Goal: Task Accomplishment & Management: Complete application form

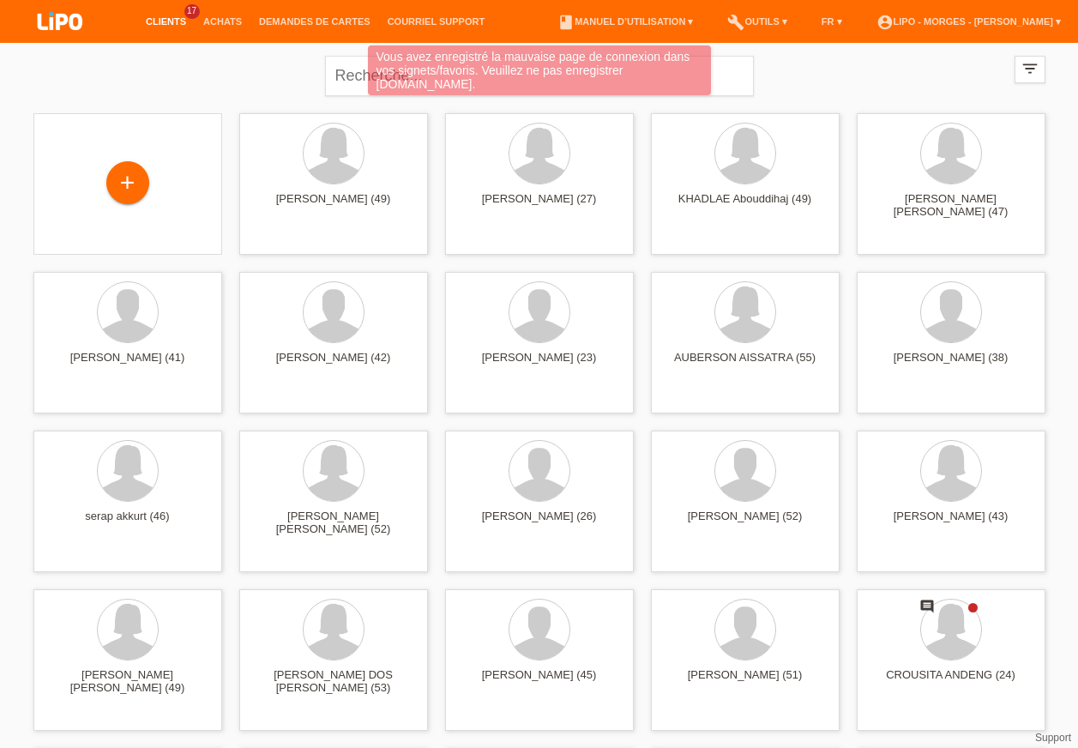
click at [361, 81] on div "Vous avez enregistré la mauvaise page de connexion dans vos signets/favoris. Ve…" at bounding box center [538, 72] width 647 height 54
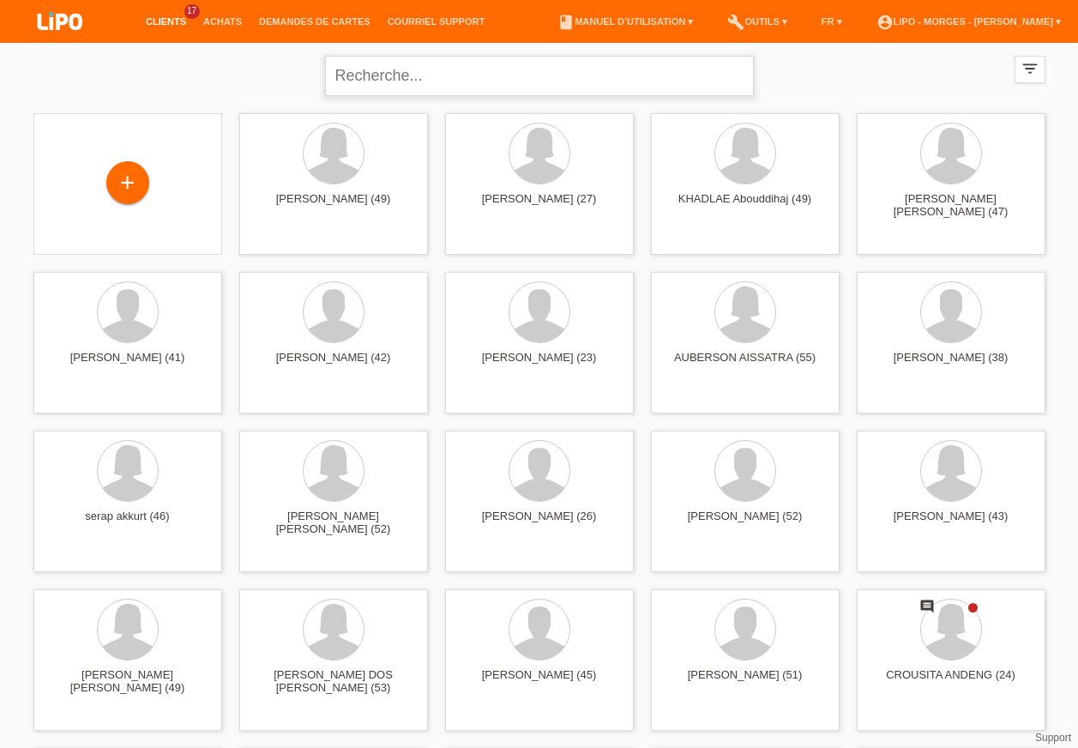
click at [361, 81] on input "text" at bounding box center [539, 76] width 429 height 40
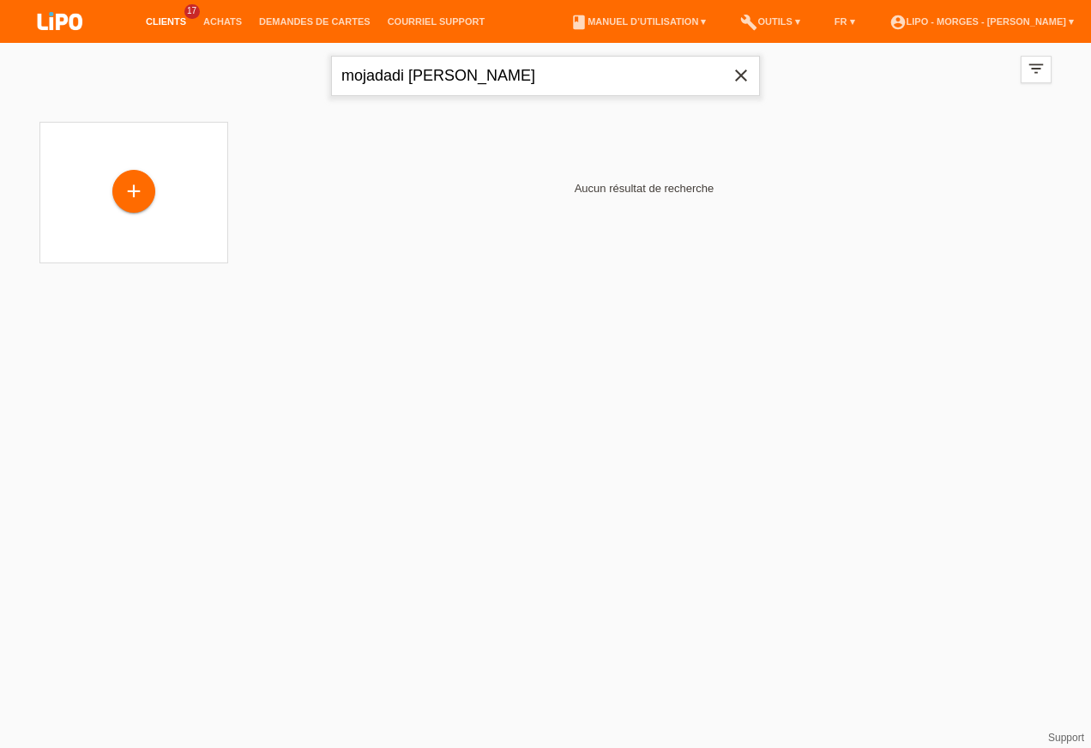
type input "mojadadi farid ahmad"
click at [1031, 64] on icon "filter_list" at bounding box center [1036, 68] width 19 height 19
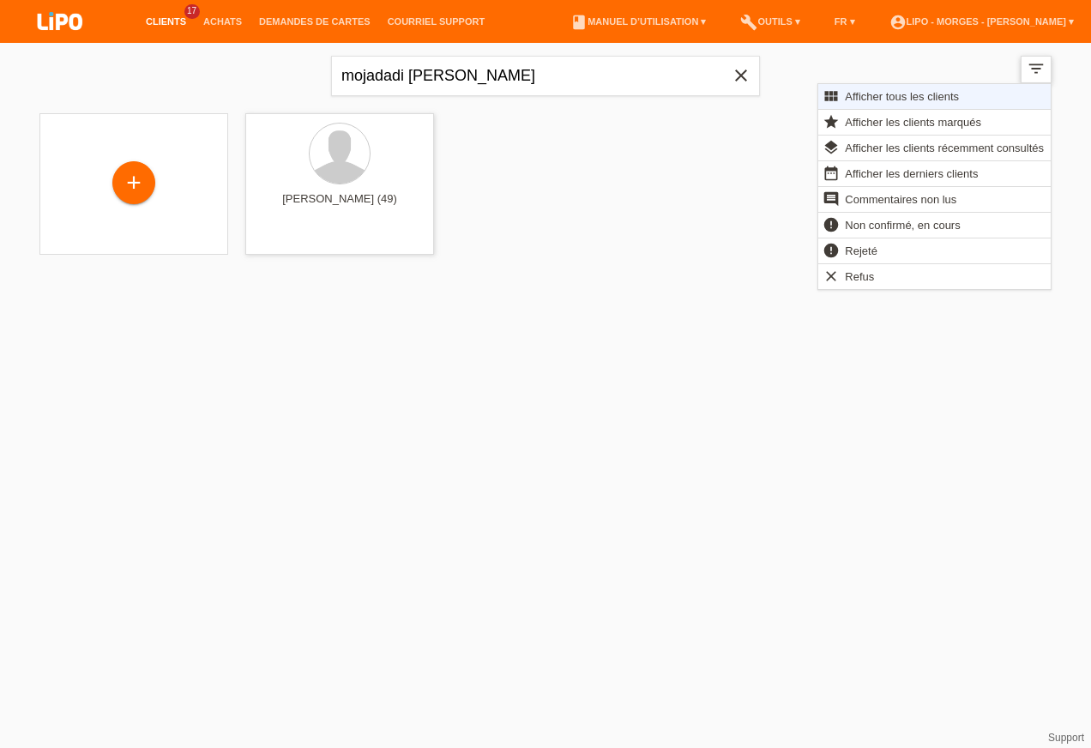
click at [1027, 65] on icon "filter_list" at bounding box center [1036, 68] width 19 height 19
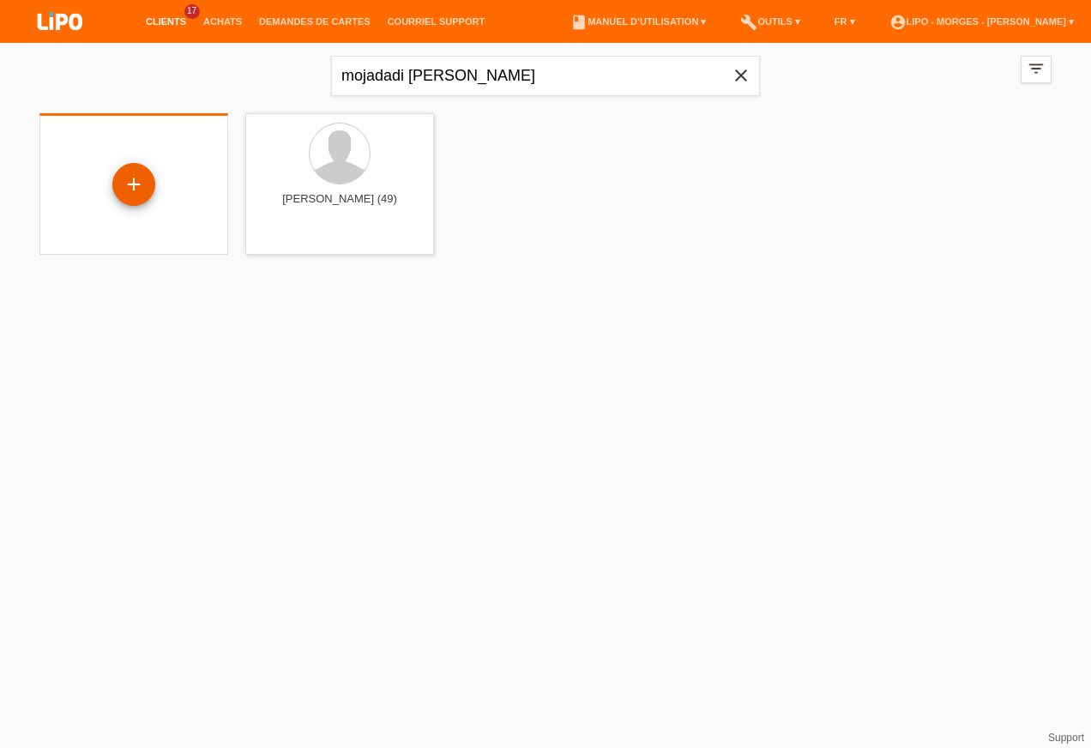
click at [131, 184] on div "+" at bounding box center [133, 184] width 43 height 43
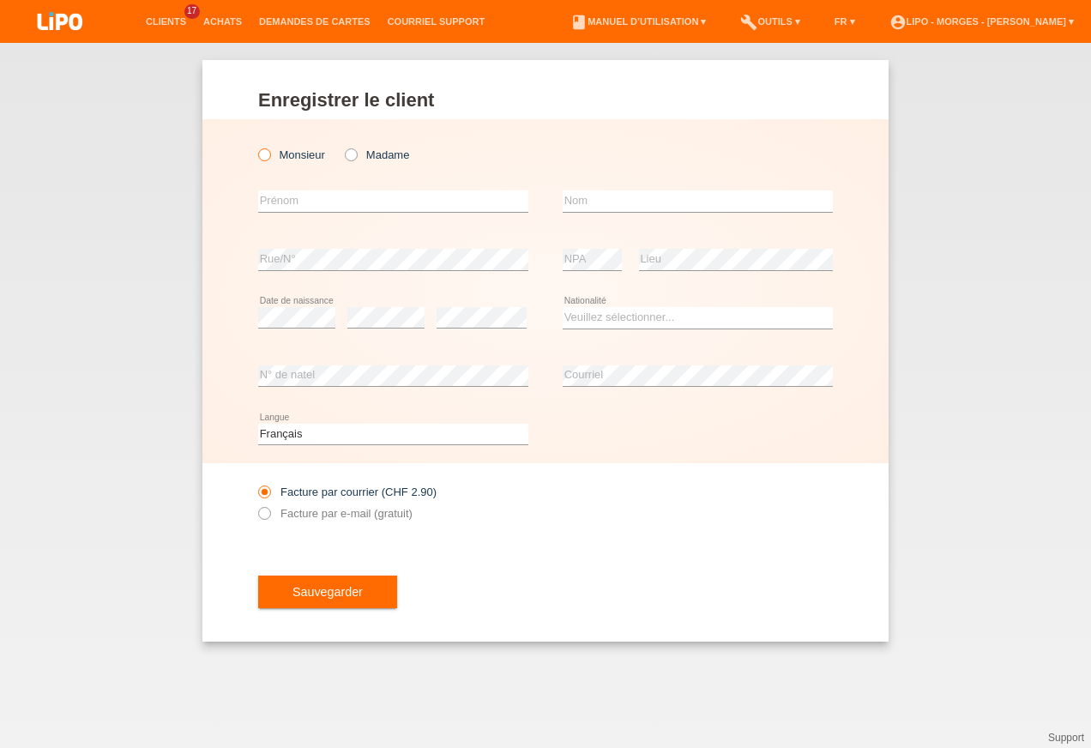
click at [256, 146] on icon at bounding box center [256, 146] width 0 height 0
click at [267, 157] on input "Monsieur" at bounding box center [263, 153] width 11 height 11
radio input "true"
click at [299, 206] on input "text" at bounding box center [393, 200] width 270 height 21
type input "m"
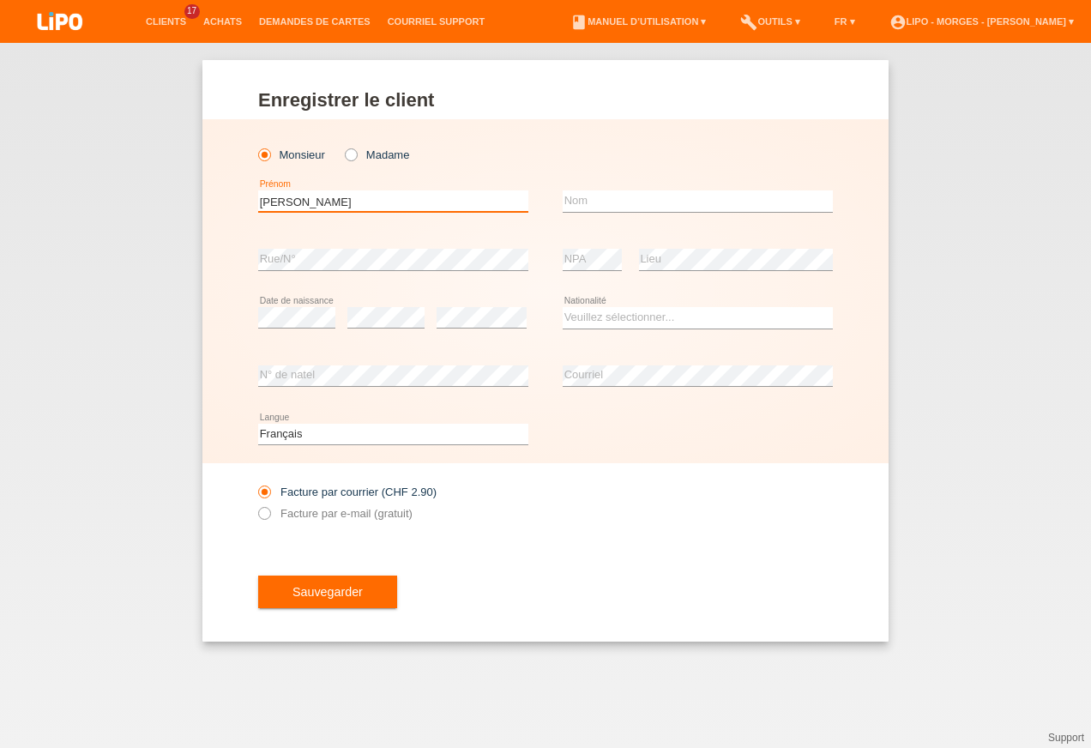
type input "FARID AHMAD"
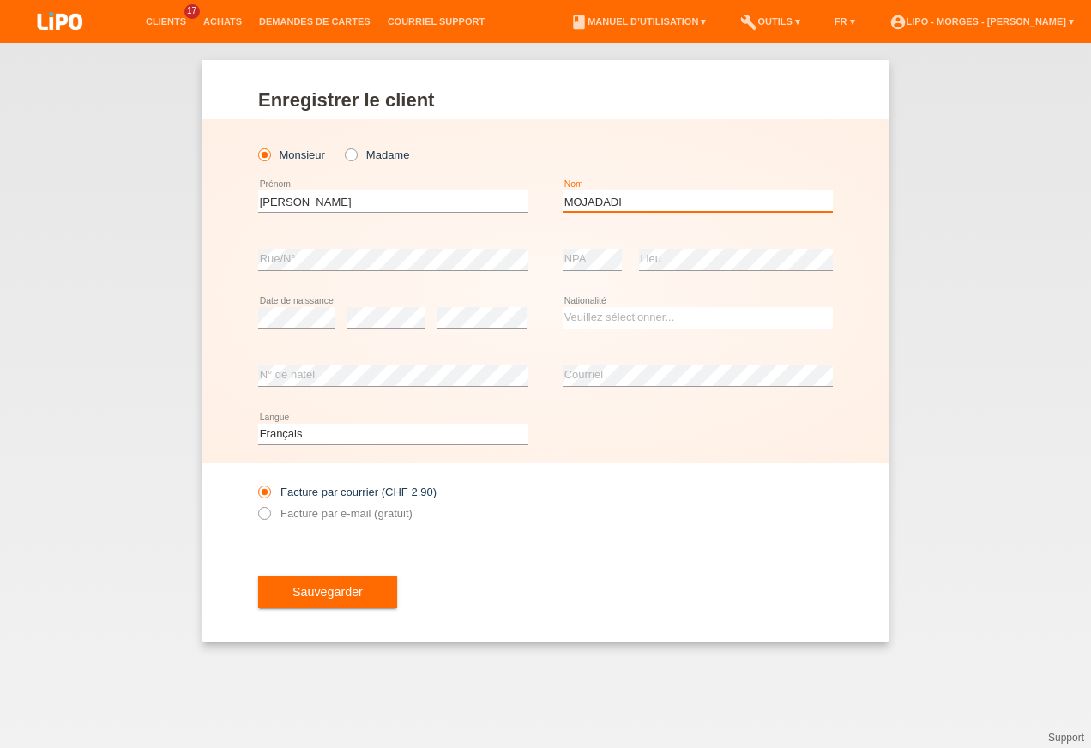
type input "MOJADADI"
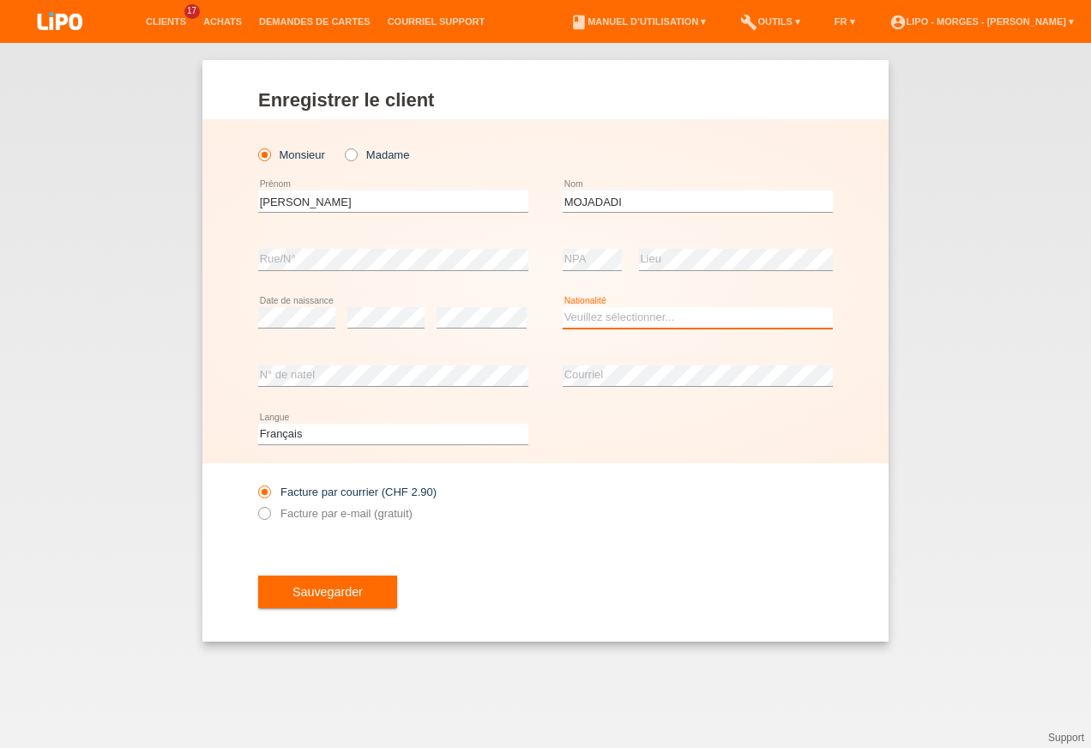
click at [600, 322] on select "Veuillez sélectionner... Suisse Allemagne Autriche Liechtenstein ------------ A…" at bounding box center [698, 317] width 270 height 21
select select "AF"
click at [563, 307] on select "Veuillez sélectionner... Suisse Allemagne Autriche Liechtenstein ------------ A…" at bounding box center [698, 317] width 270 height 21
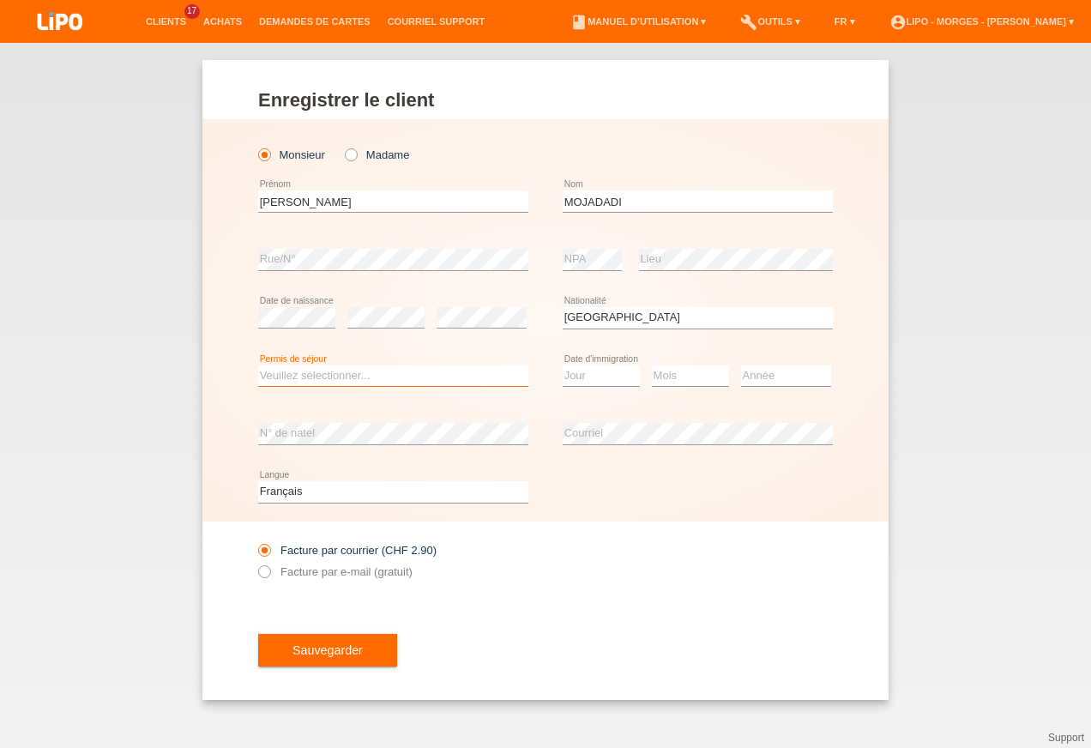
click at [287, 371] on select "Veuillez sélectionner... C B B - Statut de réfugié Autre" at bounding box center [393, 375] width 270 height 21
select select "B"
click at [258, 365] on select "Veuillez sélectionner... C B B - Statut de réfugié Autre" at bounding box center [393, 375] width 270 height 21
click at [607, 376] on select "Jour 01 02 03 04 05 06 07 08 09 10 11" at bounding box center [601, 375] width 77 height 21
select select "27"
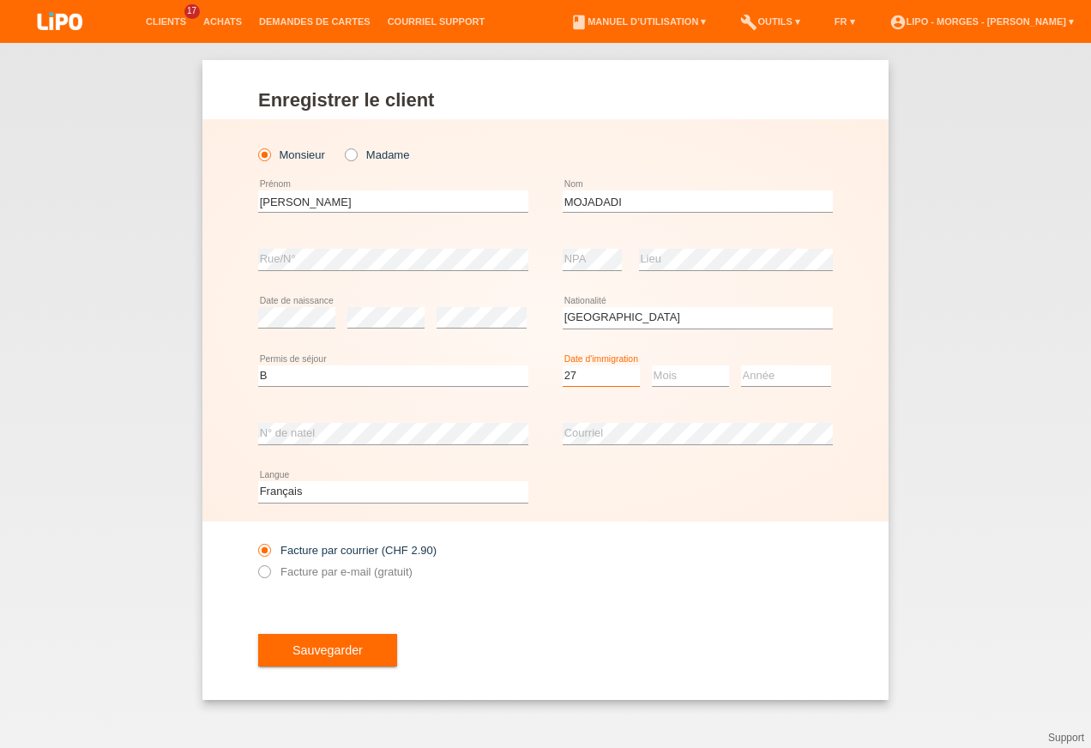
click at [563, 365] on select "Jour 01 02 03 04 05 06 07 08 09 10 11" at bounding box center [601, 375] width 77 height 21
select select "10"
select select "2023"
click at [256, 563] on icon at bounding box center [256, 563] width 0 height 0
click at [269, 574] on input "Facture par e-mail (gratuit)" at bounding box center [263, 575] width 11 height 21
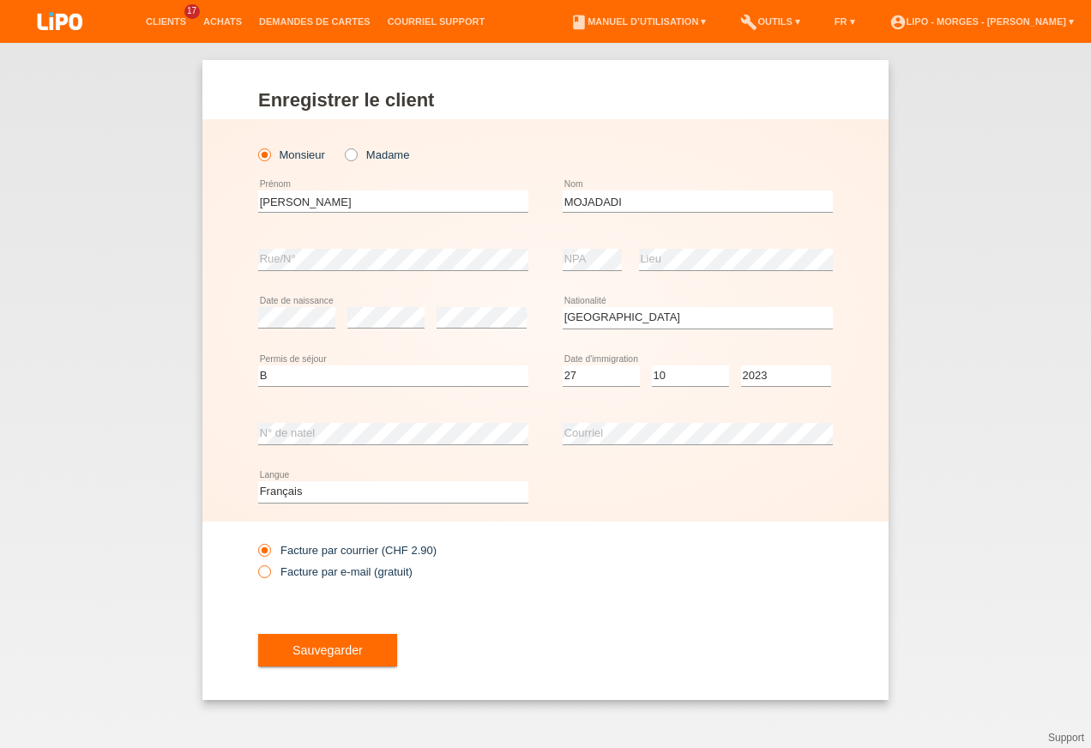
radio input "true"
click at [304, 638] on button "Sauvegarder" at bounding box center [327, 650] width 139 height 33
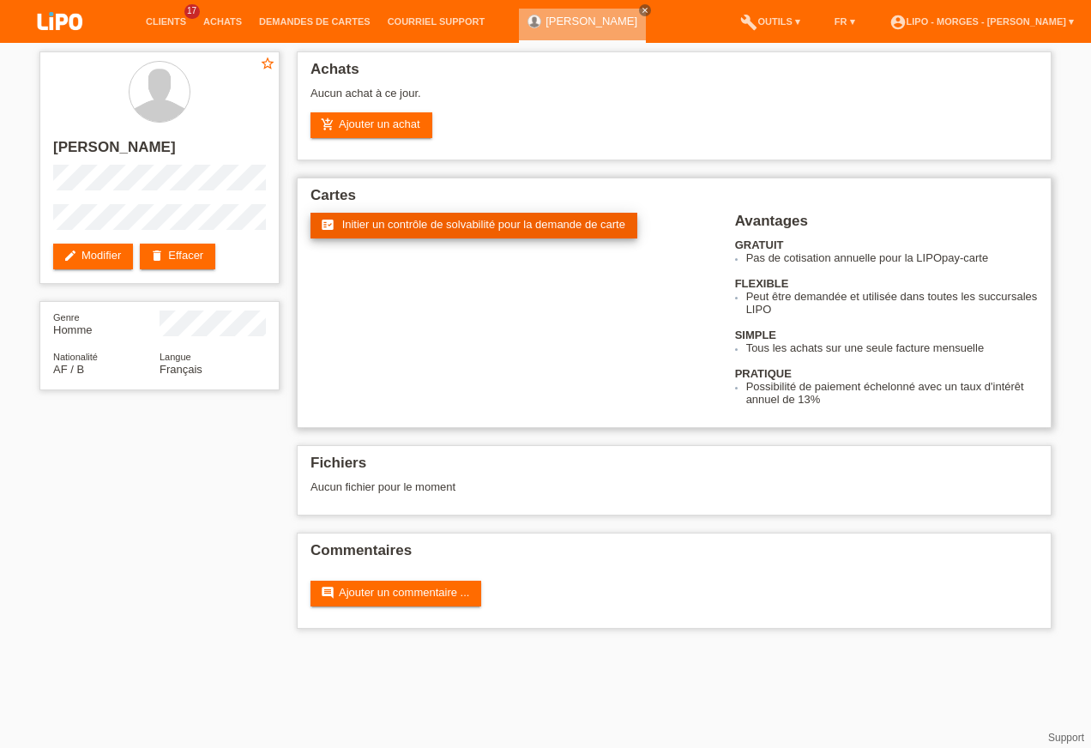
click at [416, 226] on span "Initier un contrôle de solvabilité pour la demande de carte" at bounding box center [483, 224] width 283 height 13
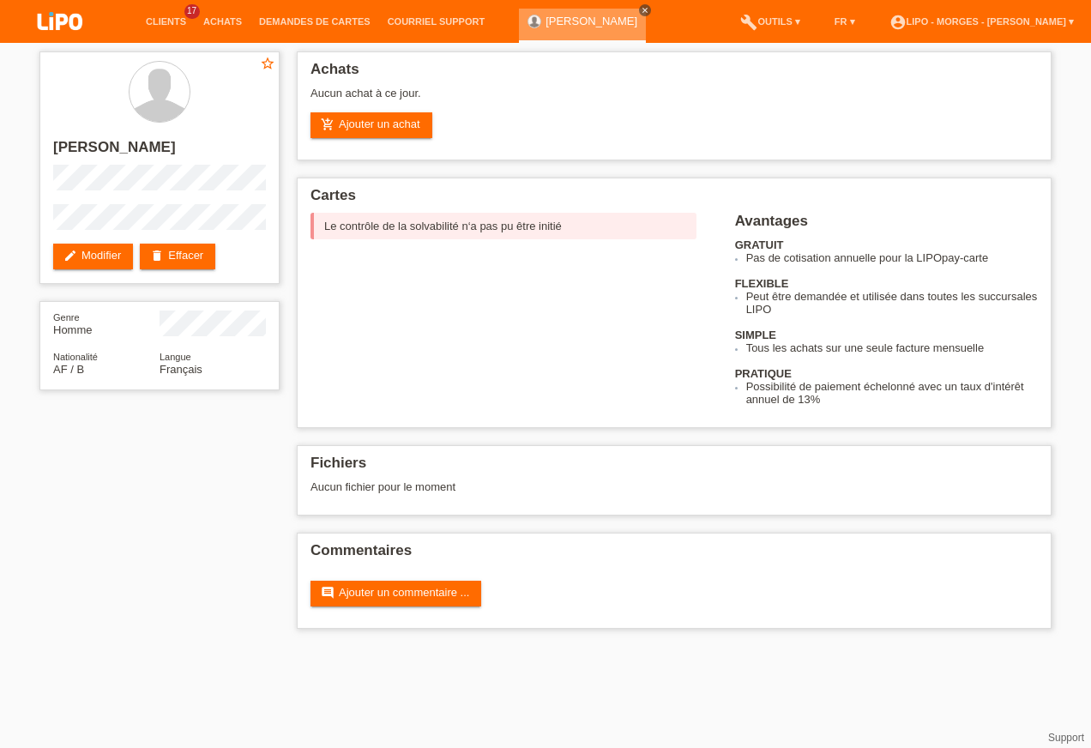
click at [649, 9] on icon "close" at bounding box center [645, 10] width 9 height 9
click at [1020, 27] on li "account_circle LIPO - Morges - Rajesh Babbar ▾" at bounding box center [982, 22] width 202 height 44
click at [1071, 19] on link "account_circle LIPO - Morges - Rajesh Babbar ▾" at bounding box center [982, 21] width 202 height 10
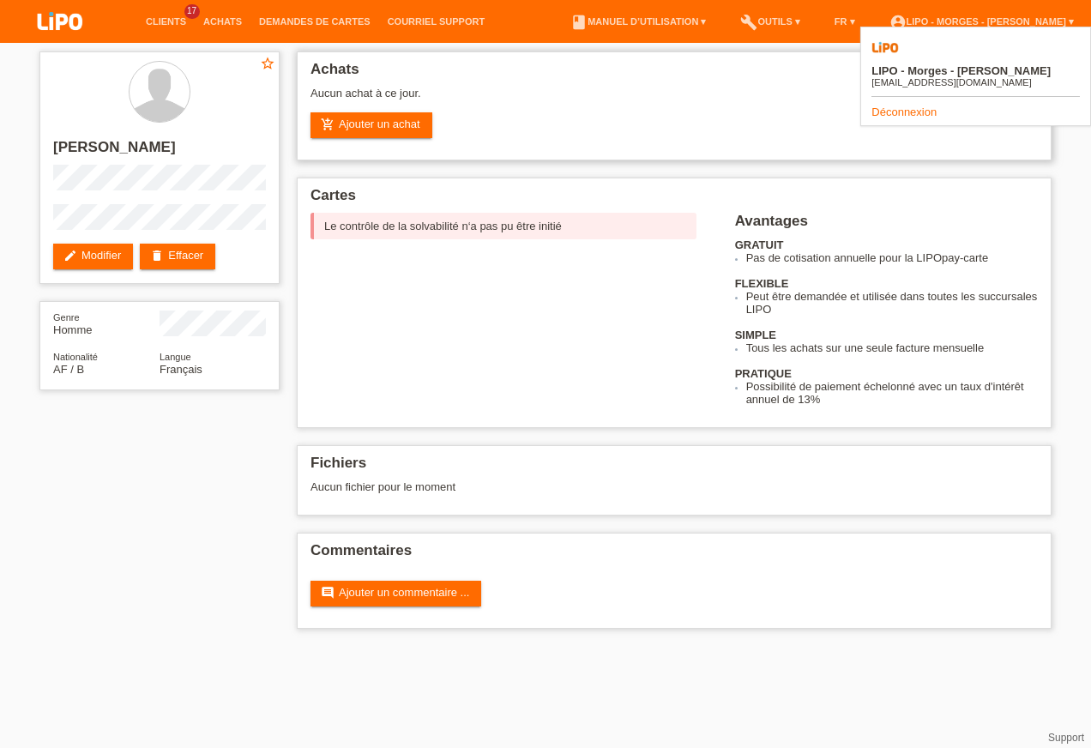
click at [800, 99] on div "Aucun achat à ce jour." at bounding box center [674, 100] width 727 height 26
click at [662, 108] on div "Aucun achat à ce jour." at bounding box center [674, 100] width 727 height 26
click at [787, 35] on li "build Outils ▾" at bounding box center [770, 22] width 76 height 44
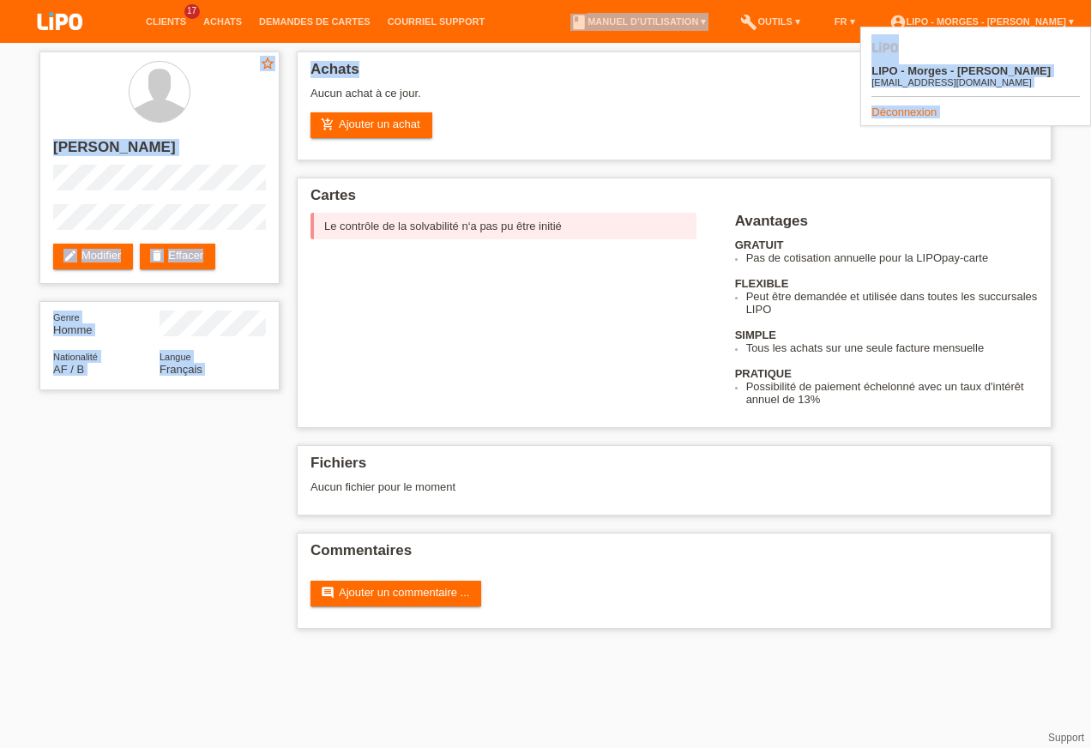
click at [788, 45] on body "Clients 17 Achats Demandes de cartes Courriel Support menu" at bounding box center [545, 344] width 1091 height 603
drag, startPoint x: 788, startPoint y: 45, endPoint x: 613, endPoint y: 95, distance: 181.1
click at [613, 95] on div "Aucun achat à ce jour." at bounding box center [674, 100] width 727 height 26
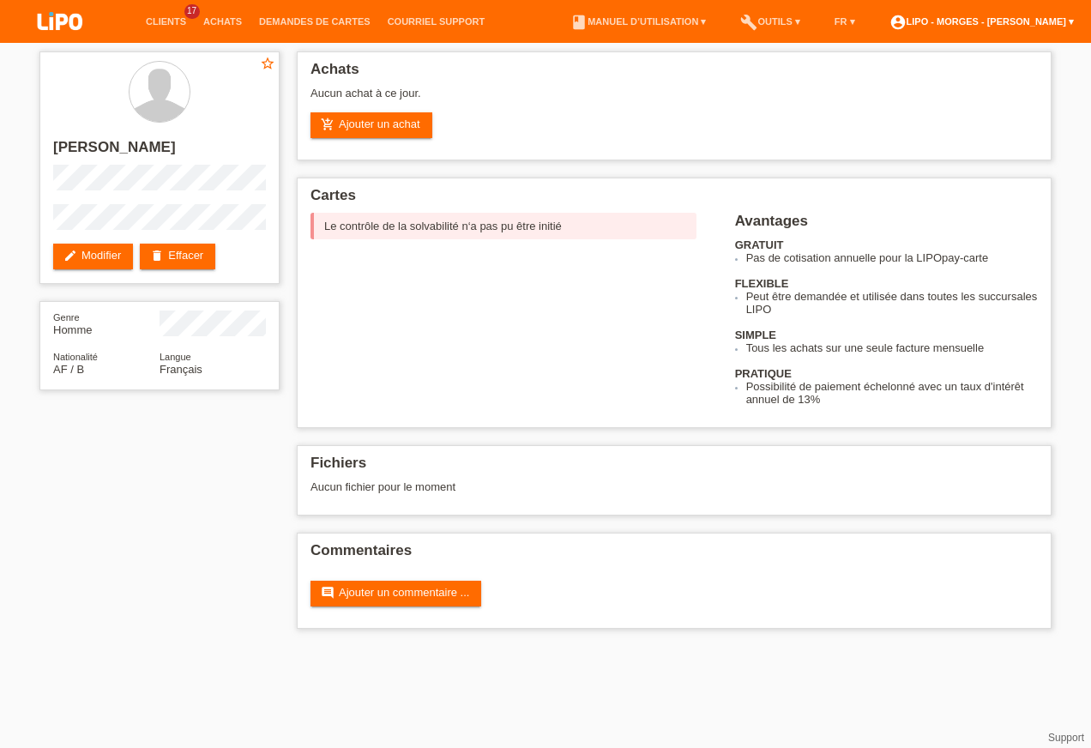
click at [917, 22] on link "account_circle LIPO - Morges - Rajesh Babbar ▾" at bounding box center [982, 21] width 202 height 10
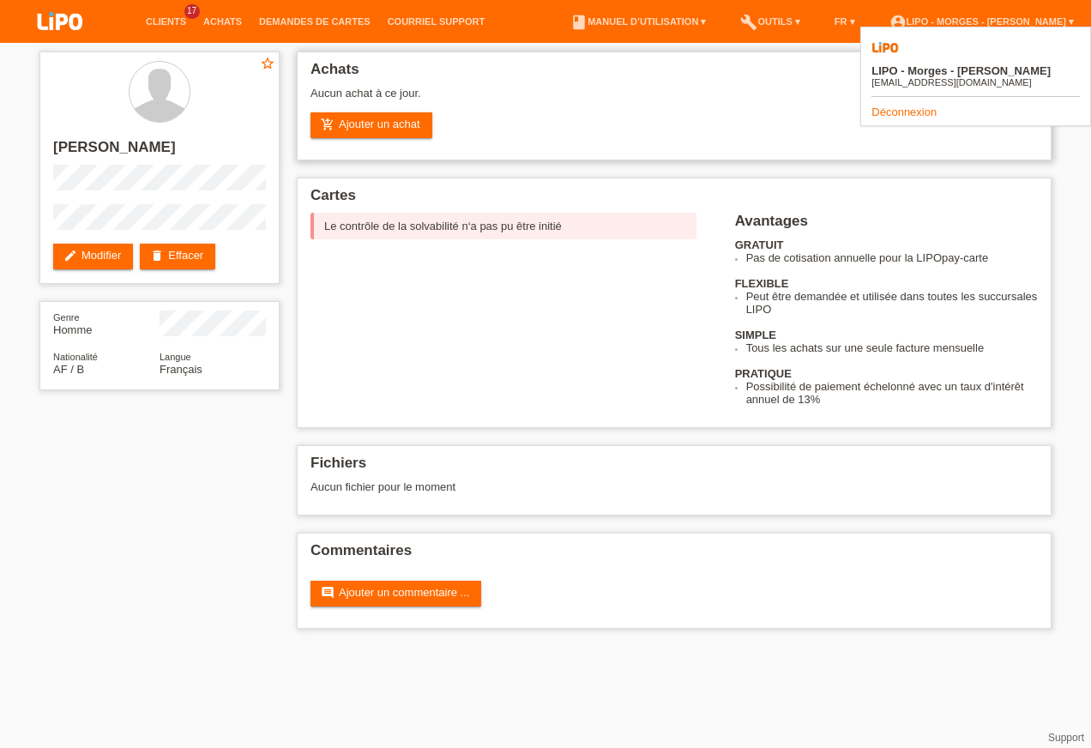
click at [807, 129] on div "add_shopping_cart Ajouter un achat" at bounding box center [674, 125] width 727 height 26
click at [955, 21] on link "account_circle LIPO - Morges - Rajesh Babbar ▾" at bounding box center [982, 21] width 202 height 10
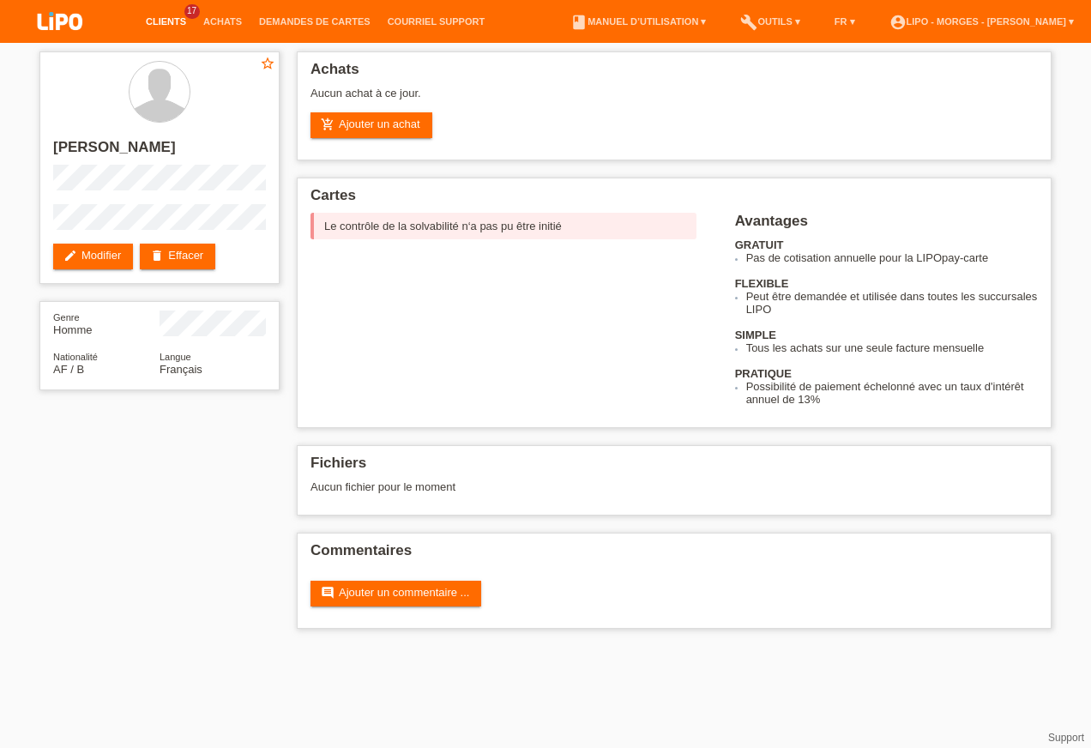
click at [164, 19] on link "Clients" at bounding box center [165, 21] width 57 height 10
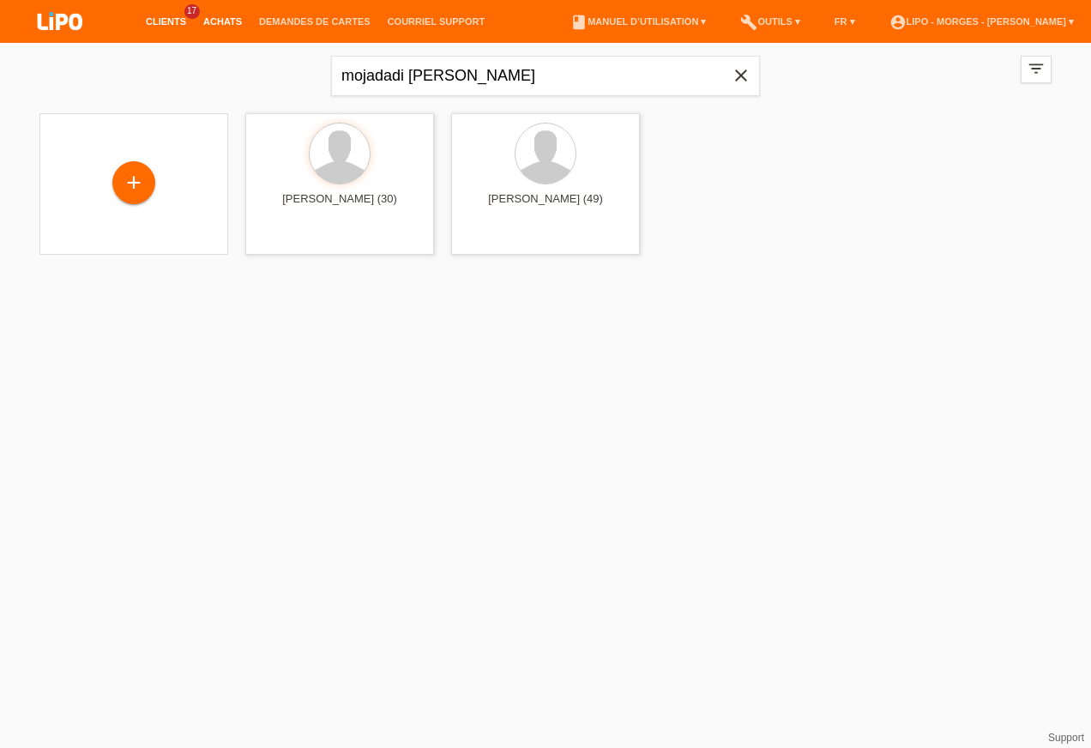
click at [223, 20] on link "Achats" at bounding box center [223, 21] width 56 height 10
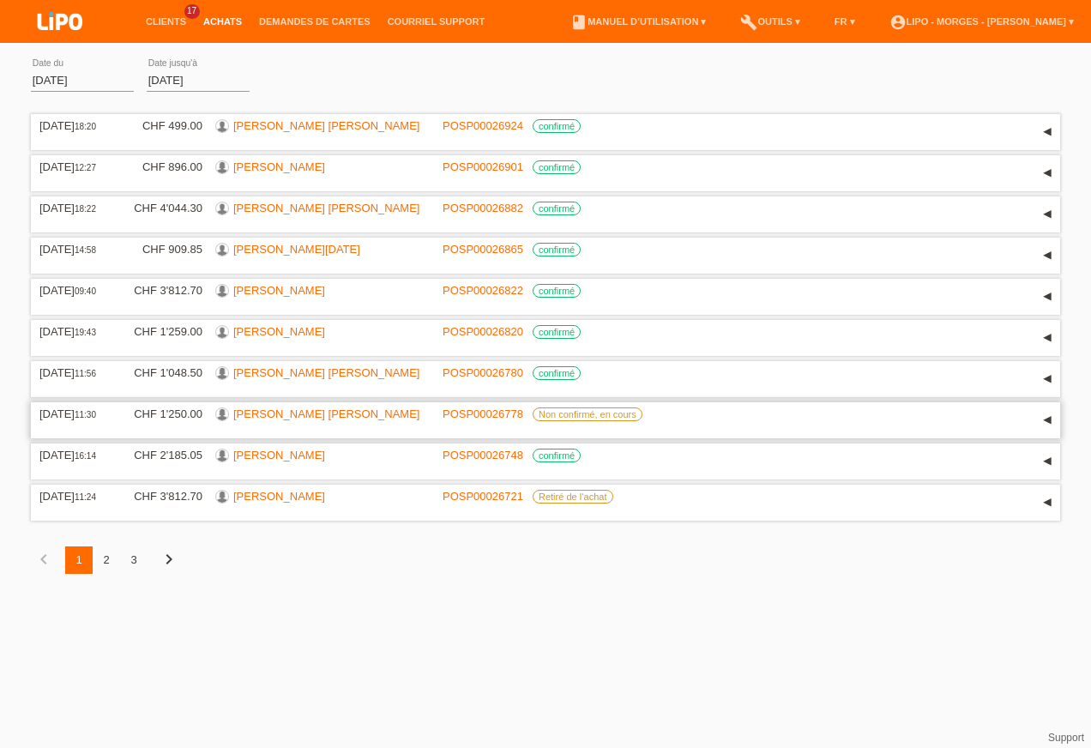
click at [264, 420] on link "JULIE-AMELIE VéRONIQUE ADèLE MORTIER" at bounding box center [326, 413] width 186 height 13
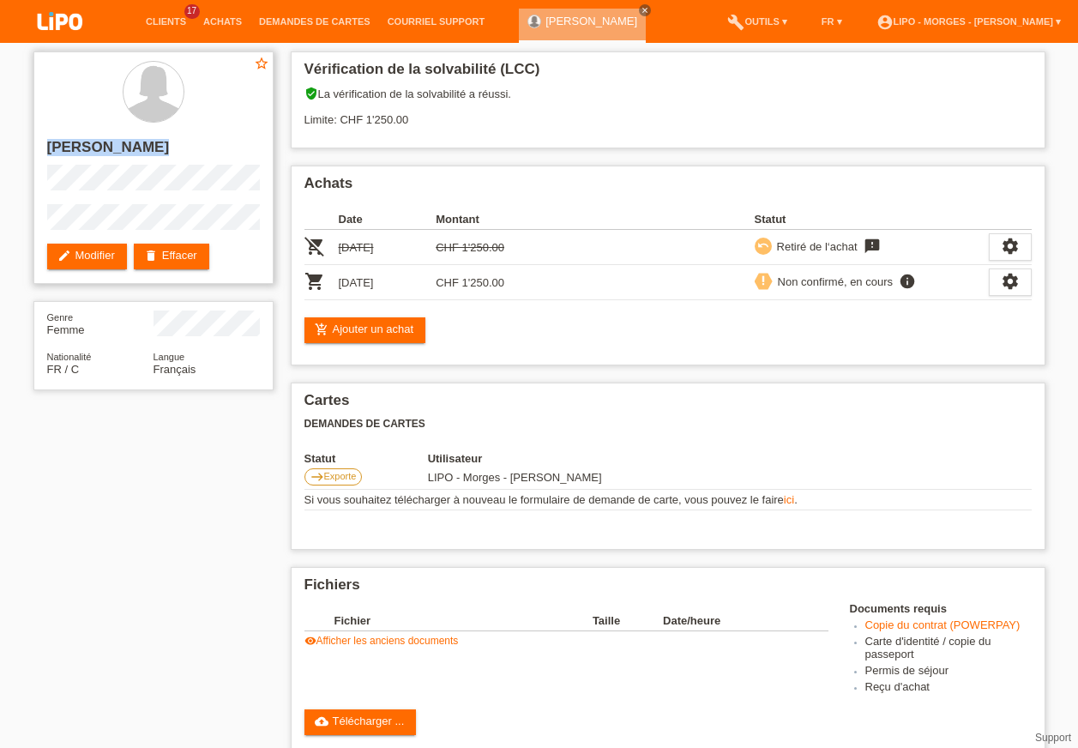
click at [253, 241] on div "star_border [PERSON_NAME] edit Modifier delete Effacer" at bounding box center [153, 167] width 240 height 232
drag, startPoint x: 189, startPoint y: 256, endPoint x: 135, endPoint y: 158, distance: 112.5
copy div "[PERSON_NAME]"
click at [1013, 245] on icon "settings" at bounding box center [1010, 246] width 19 height 19
drag, startPoint x: 308, startPoint y: 187, endPoint x: 886, endPoint y: 315, distance: 592.1
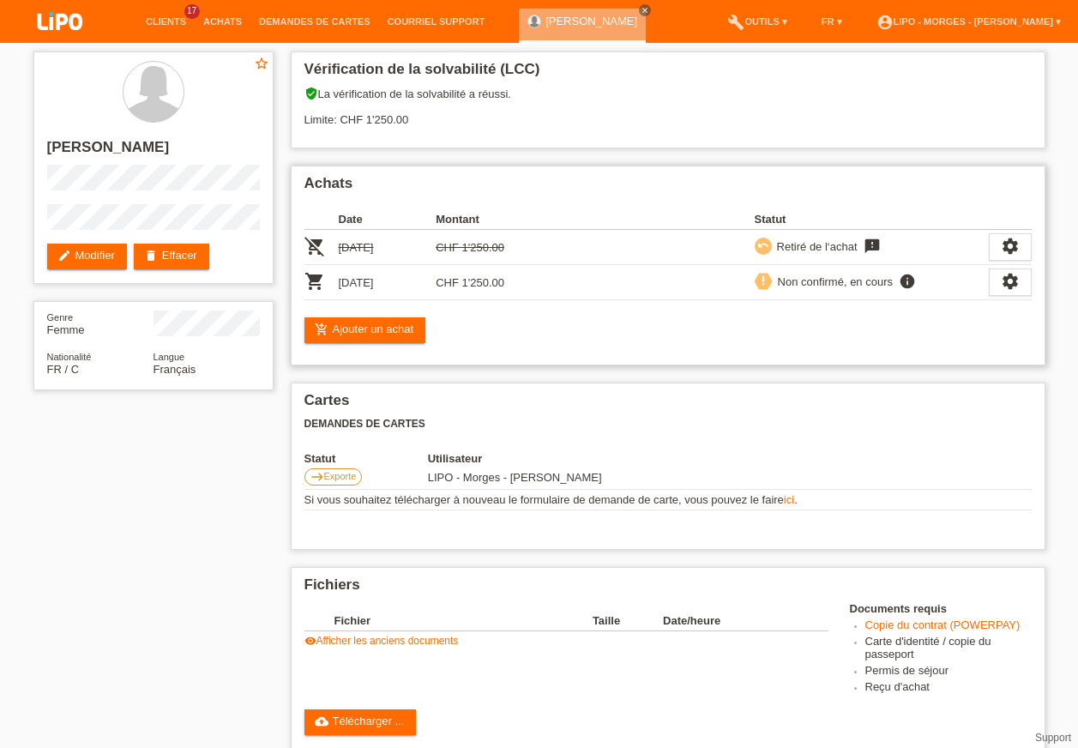
click at [886, 315] on div "Achats Date Montant Statut remove_shopping_cart [DATE] CHF 1'250.00 undo feedba…" at bounding box center [668, 266] width 755 height 200
drag, startPoint x: 886, startPoint y: 315, endPoint x: 868, endPoint y: 330, distance: 23.7
click at [868, 330] on div "add_shopping_cart Ajouter un achat" at bounding box center [668, 330] width 727 height 26
click at [550, 184] on h2 "Achats" at bounding box center [668, 188] width 727 height 26
click at [254, 242] on div "star_border [PERSON_NAME] edit Modifier delete Effacer" at bounding box center [153, 167] width 240 height 232
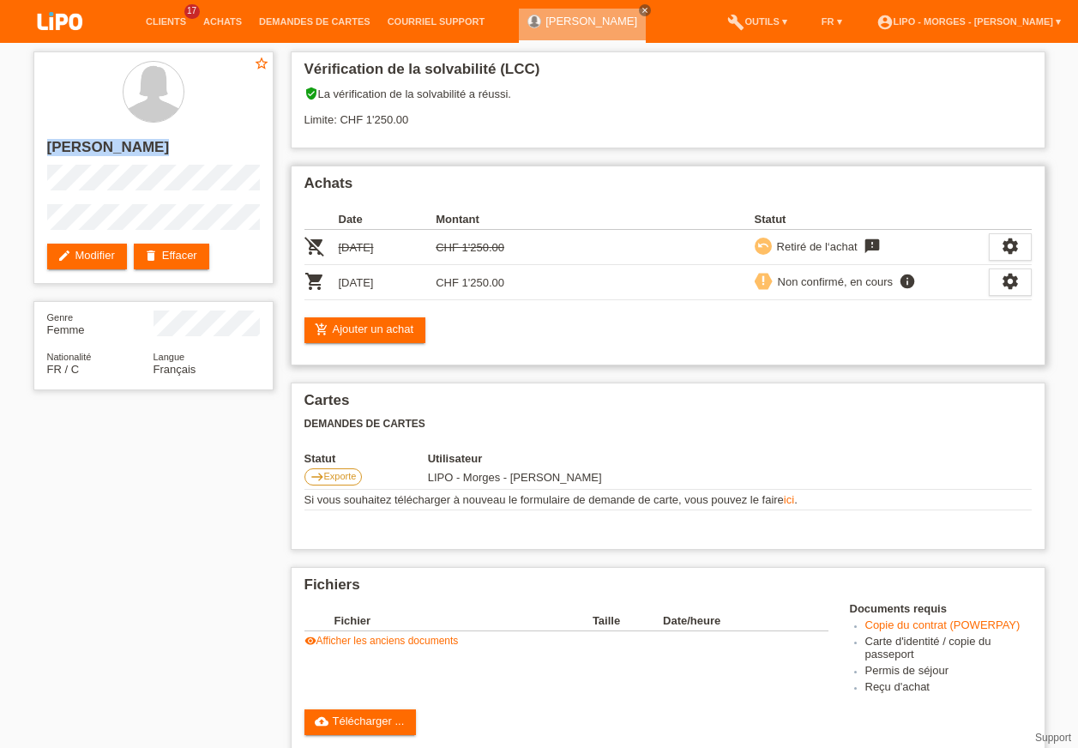
drag, startPoint x: 153, startPoint y: 164, endPoint x: 599, endPoint y: 196, distance: 447.3
click at [599, 196] on h2 "Achats" at bounding box center [668, 188] width 727 height 26
drag, startPoint x: 49, startPoint y: 148, endPoint x: 1063, endPoint y: 340, distance: 1031.9
click at [1063, 340] on div "star_border [PERSON_NAME] edit Modifier delete Effacer Genre Femme Nationalité …" at bounding box center [539, 597] width 1078 height 1108
copy div "LOREM-IPSUMD SiTAMETCO ADiPI ELITSED doei Temporin utlabo Etdolor Magna Aliqu E…"
